Goal: Information Seeking & Learning: Compare options

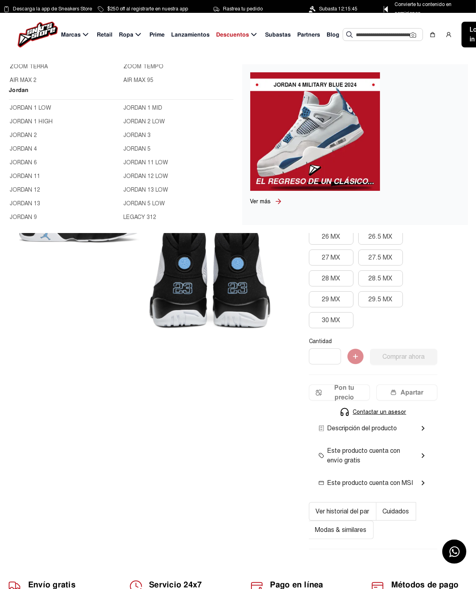
scroll to position [281, 0]
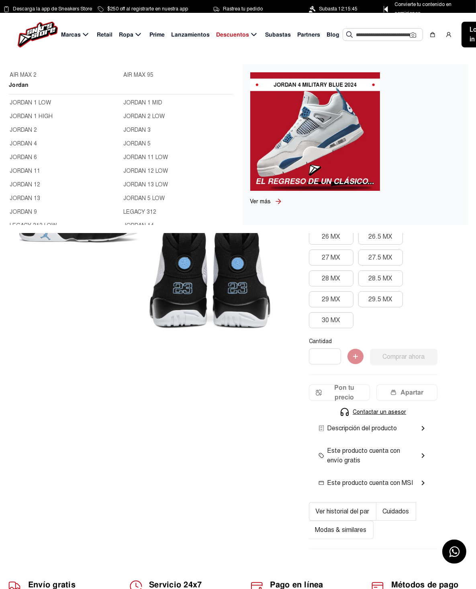
click at [25, 156] on link "JORDAN 6" at bounding box center [64, 157] width 109 height 9
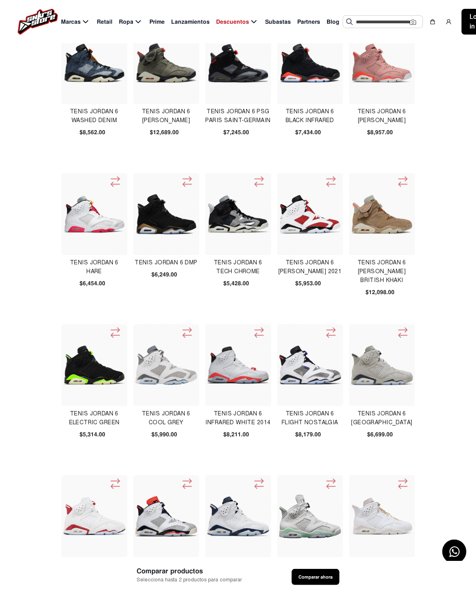
scroll to position [80, 0]
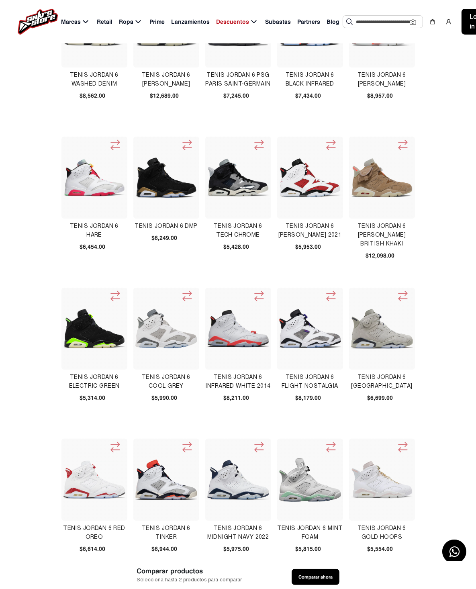
click at [279, 337] on img at bounding box center [310, 329] width 62 height 62
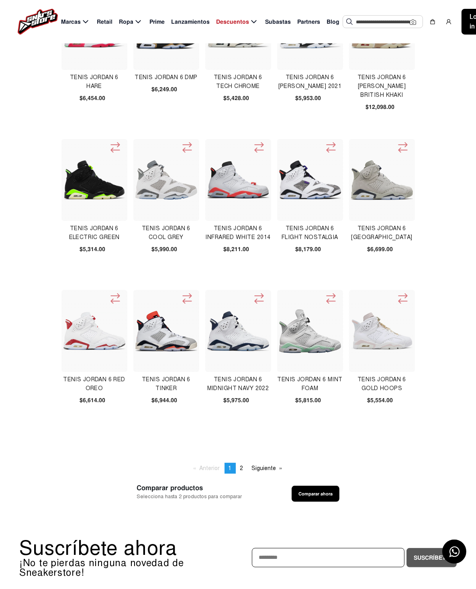
scroll to position [241, 0]
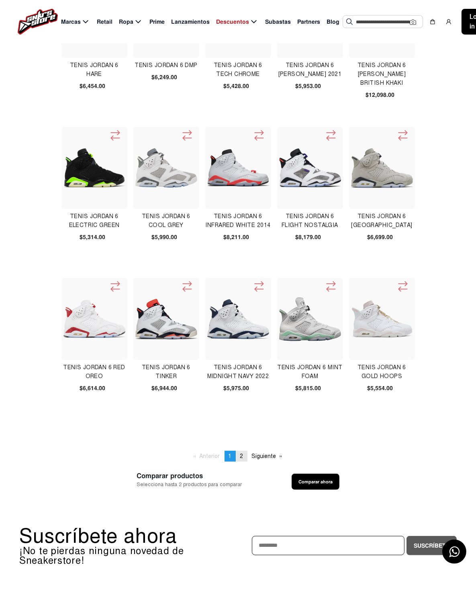
click at [243, 456] on span "2" at bounding box center [241, 456] width 3 height 7
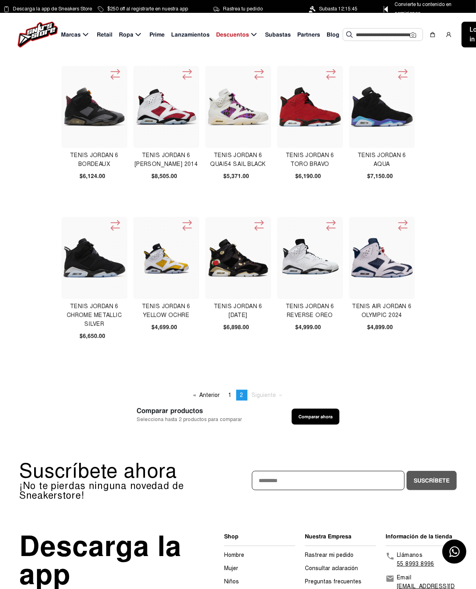
click at [279, 95] on img at bounding box center [310, 106] width 62 height 39
click at [207, 246] on img at bounding box center [238, 258] width 62 height 62
click at [230, 396] on span "1" at bounding box center [230, 395] width 3 height 7
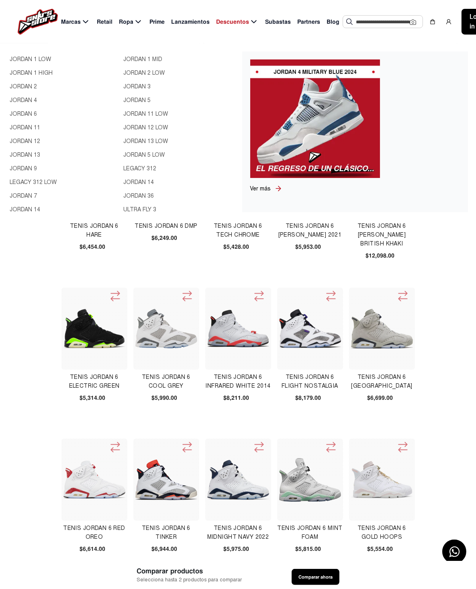
scroll to position [322, 0]
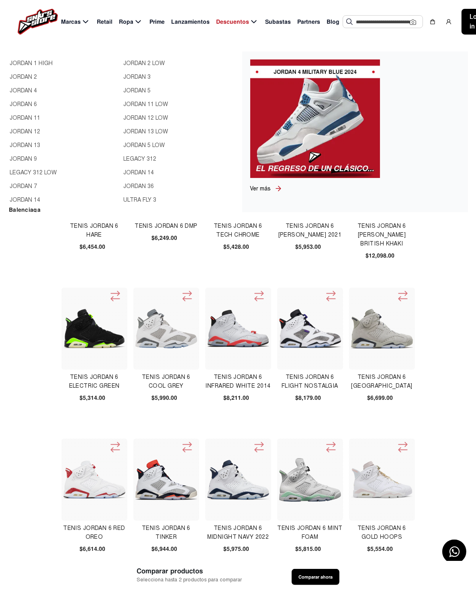
click at [33, 118] on link "JORDAN 11" at bounding box center [64, 118] width 109 height 9
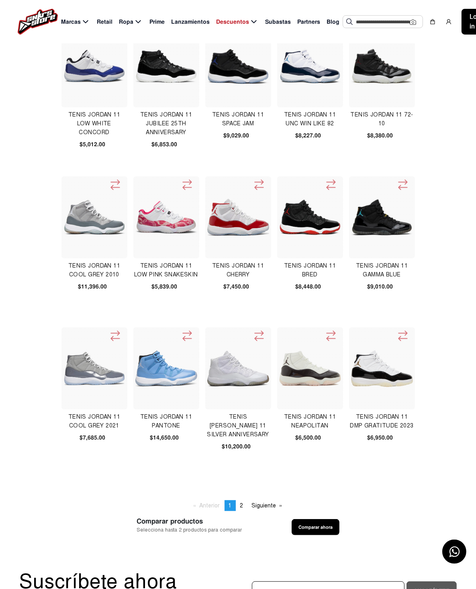
scroll to position [201, 0]
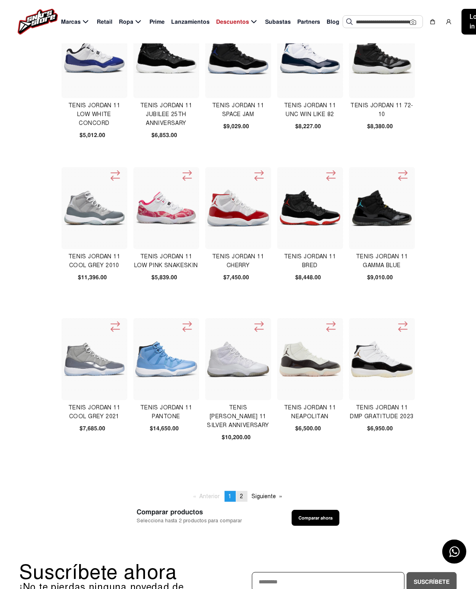
click at [242, 494] on span "2" at bounding box center [241, 496] width 3 height 7
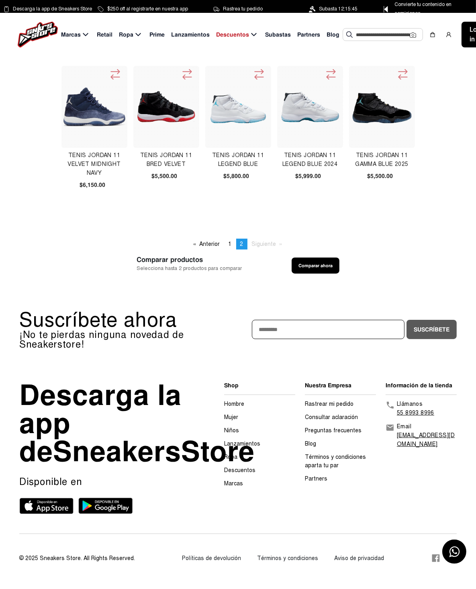
click at [246, 115] on img at bounding box center [238, 107] width 62 height 62
click at [295, 107] on img at bounding box center [310, 107] width 62 height 62
click at [382, 109] on img at bounding box center [382, 107] width 62 height 62
click at [229, 244] on span "1" at bounding box center [230, 244] width 3 height 7
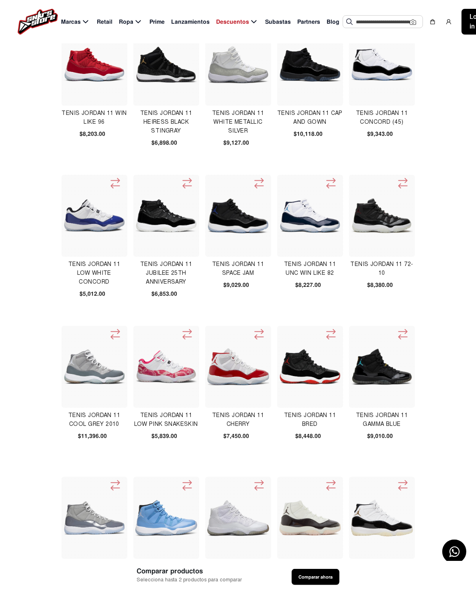
scroll to position [80, 0]
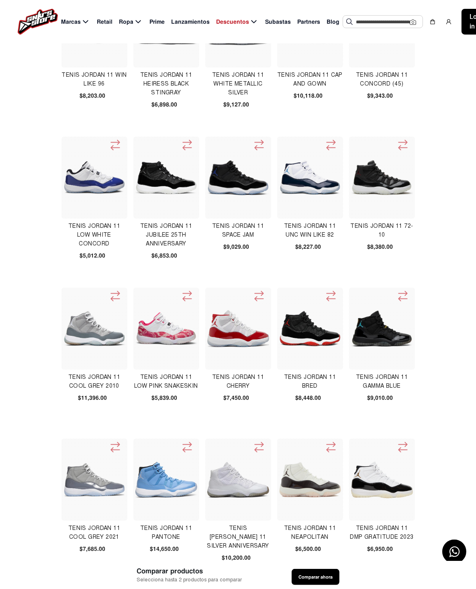
click at [279, 343] on img at bounding box center [310, 329] width 62 height 62
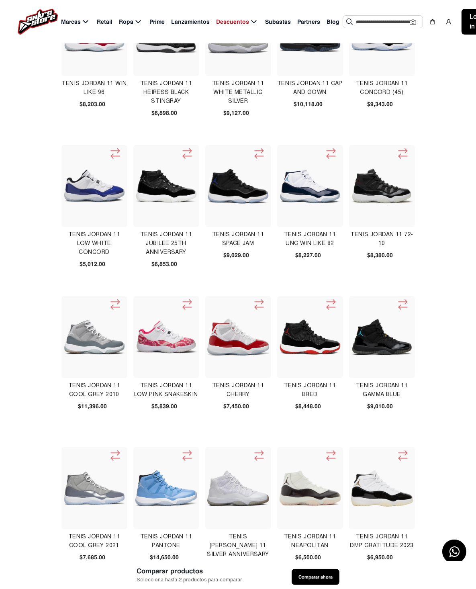
scroll to position [40, 0]
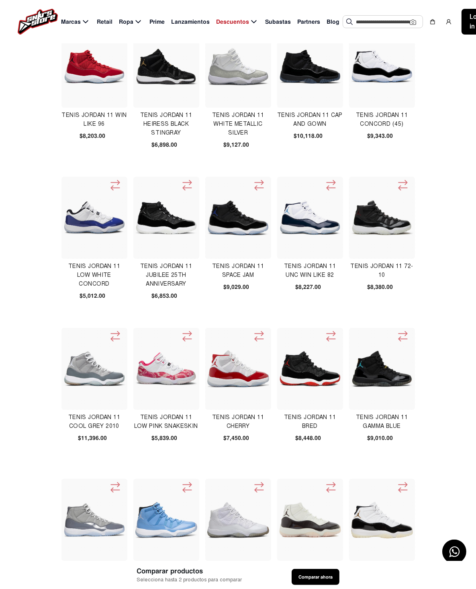
click at [207, 377] on img at bounding box center [238, 369] width 62 height 37
click at [207, 218] on img at bounding box center [238, 218] width 62 height 36
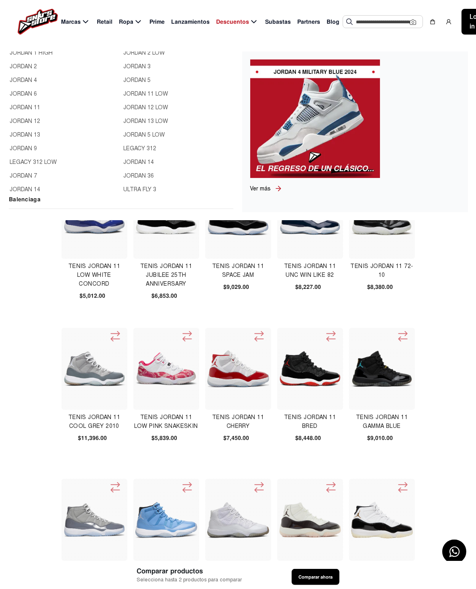
scroll to position [343, 0]
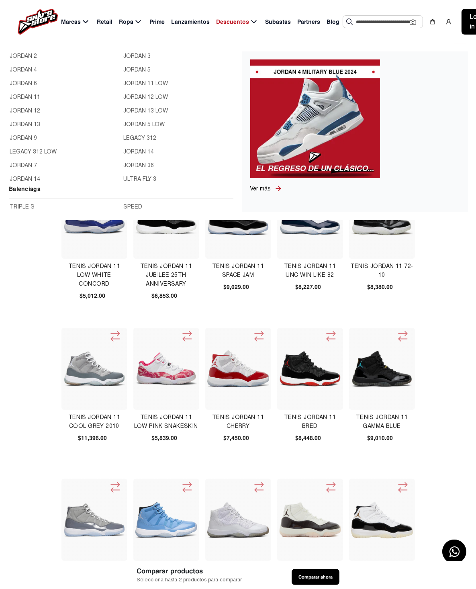
click at [27, 121] on link "JORDAN 13" at bounding box center [64, 124] width 109 height 9
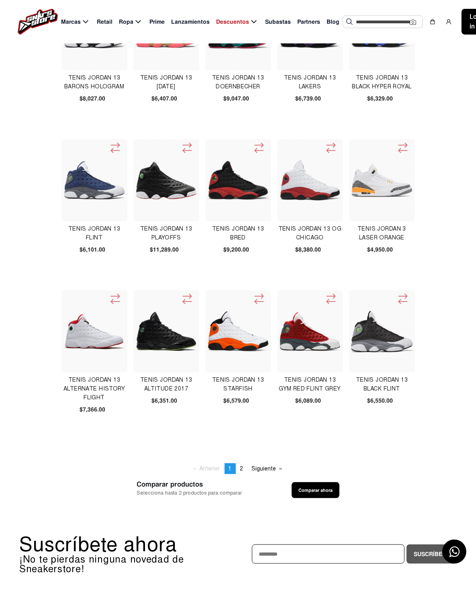
scroll to position [241, 0]
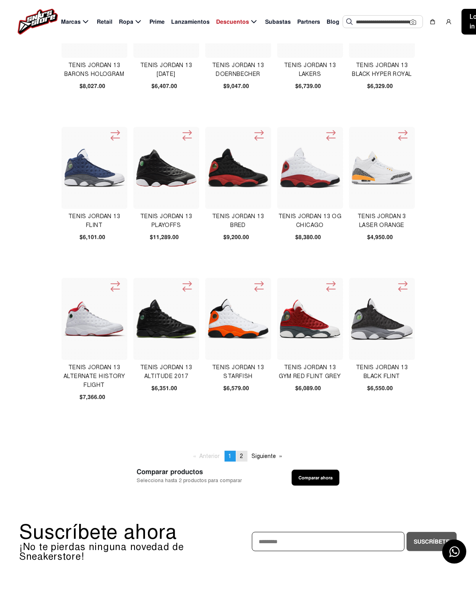
click at [241, 454] on span "2" at bounding box center [241, 456] width 3 height 7
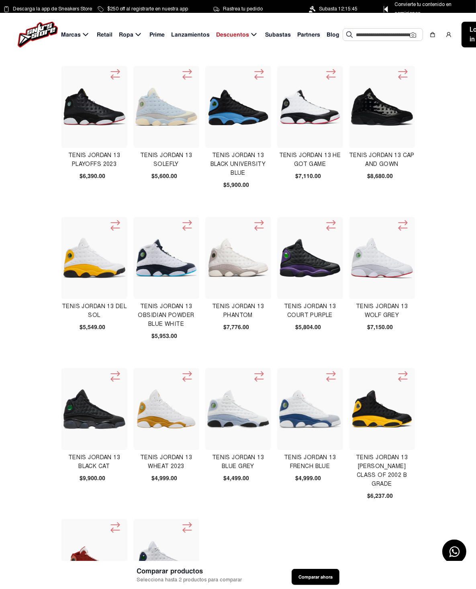
click at [351, 261] on img at bounding box center [382, 258] width 62 height 41
